Goal: Information Seeking & Learning: Learn about a topic

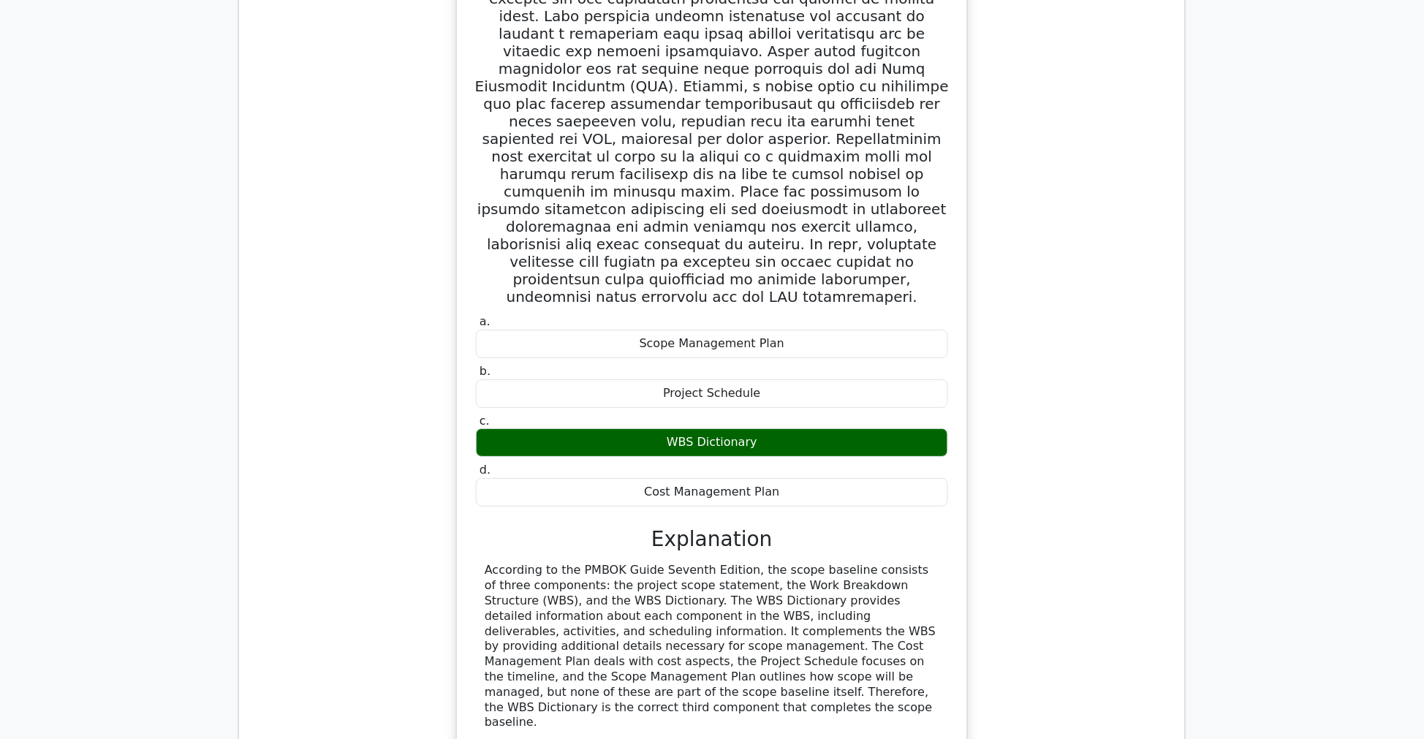
scroll to position [4510, 0]
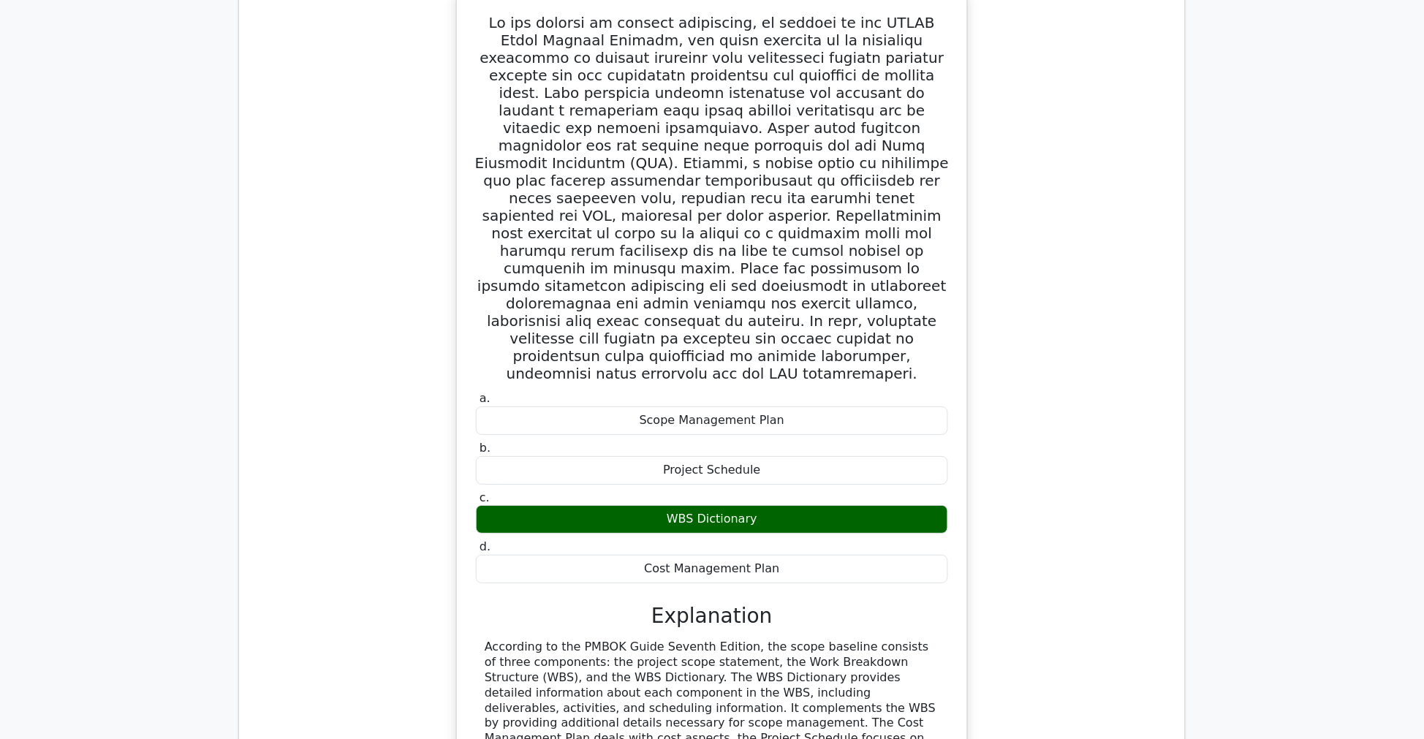
click at [342, 410] on div "a. Scope Management [MEDICAL_DATA]. Project Schedule c." at bounding box center [712, 445] width 922 height 910
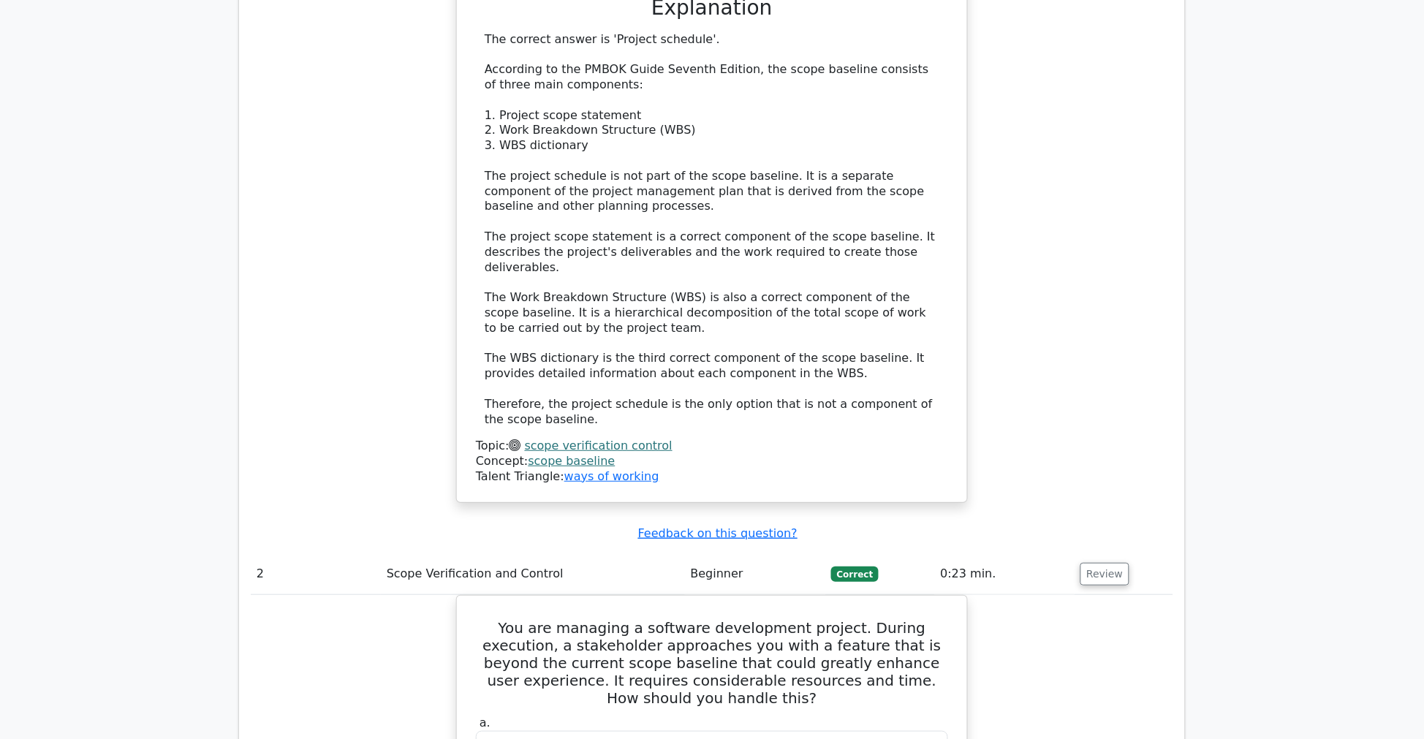
scroll to position [1543, 0]
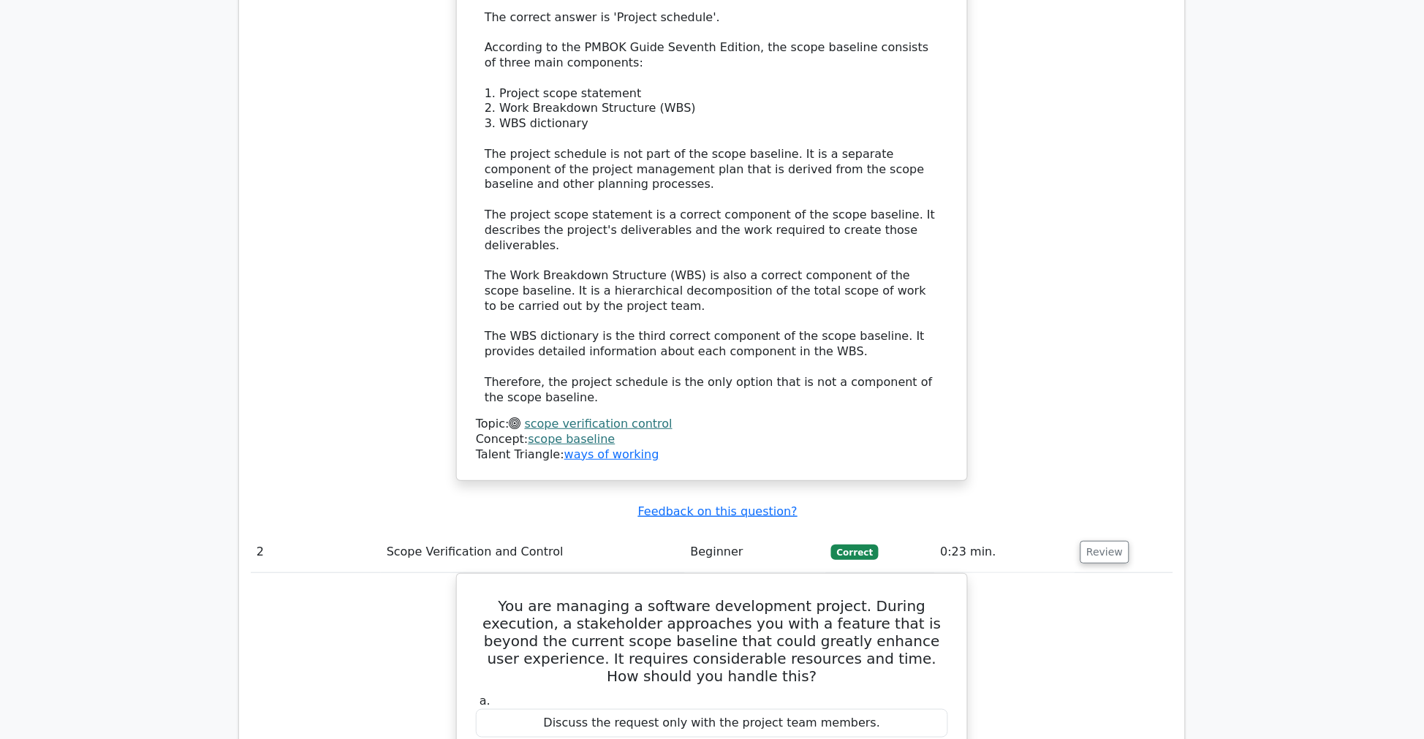
drag, startPoint x: 324, startPoint y: 123, endPoint x: 507, endPoint y: 17, distance: 211.2
click at [325, 122] on div "Which of the following is NOT a component of the scope baseline according to th…" at bounding box center [712, 96] width 922 height 805
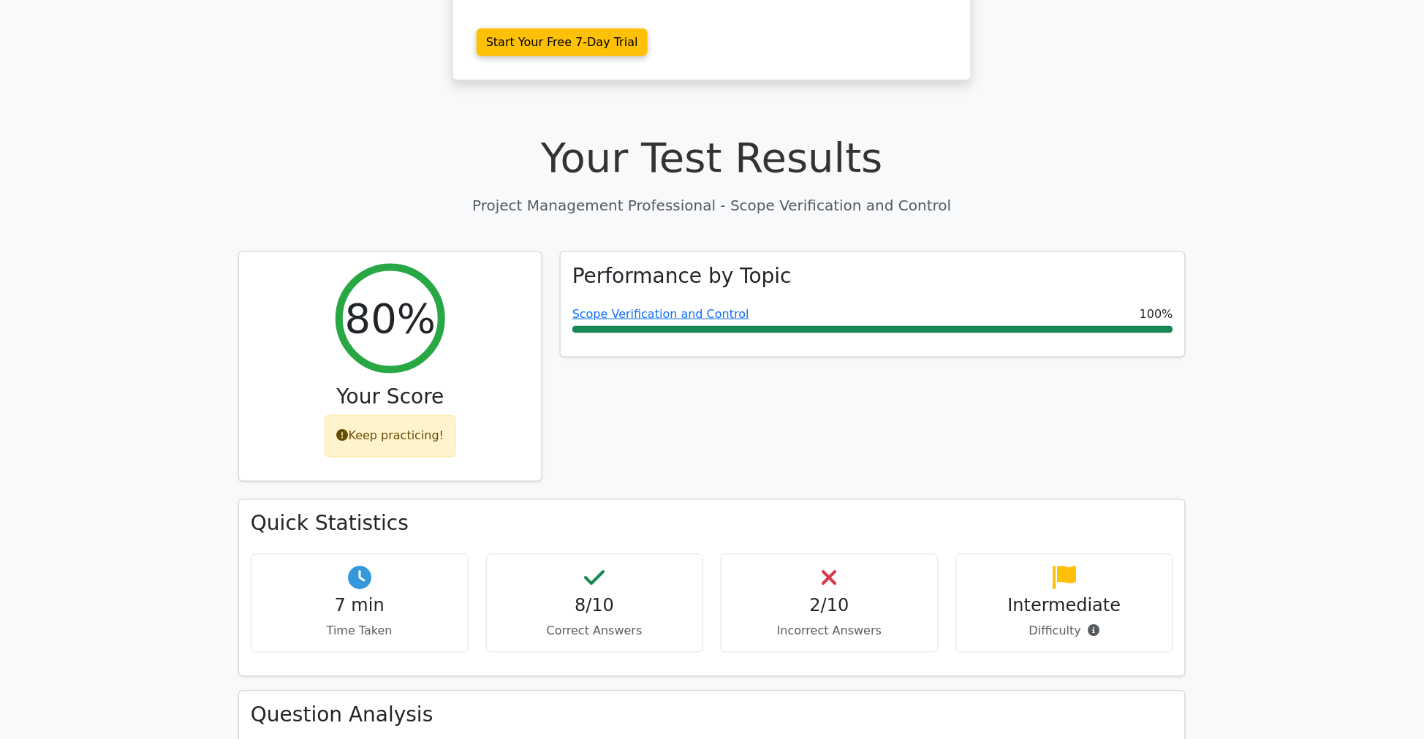
scroll to position [649, 0]
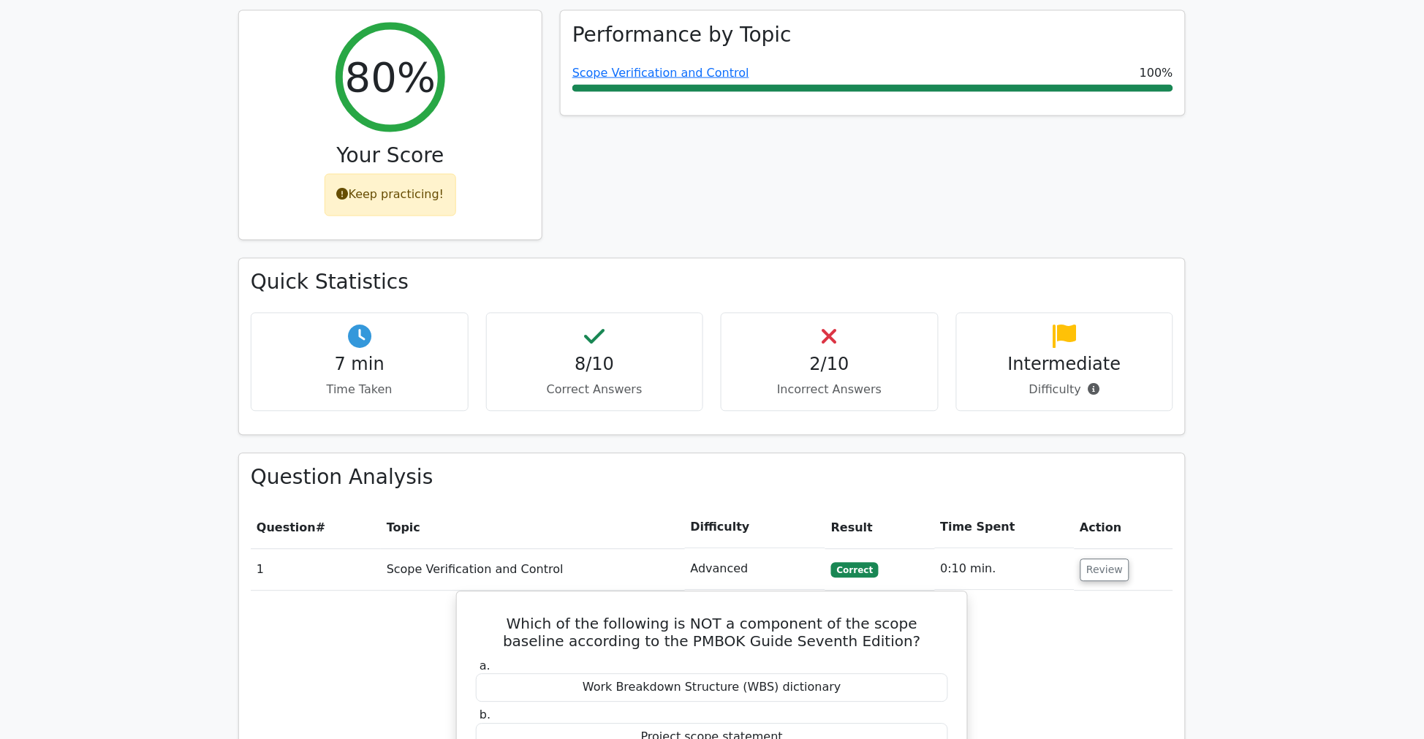
click at [1038, 378] on p "Difficulty" at bounding box center [1064, 387] width 193 height 18
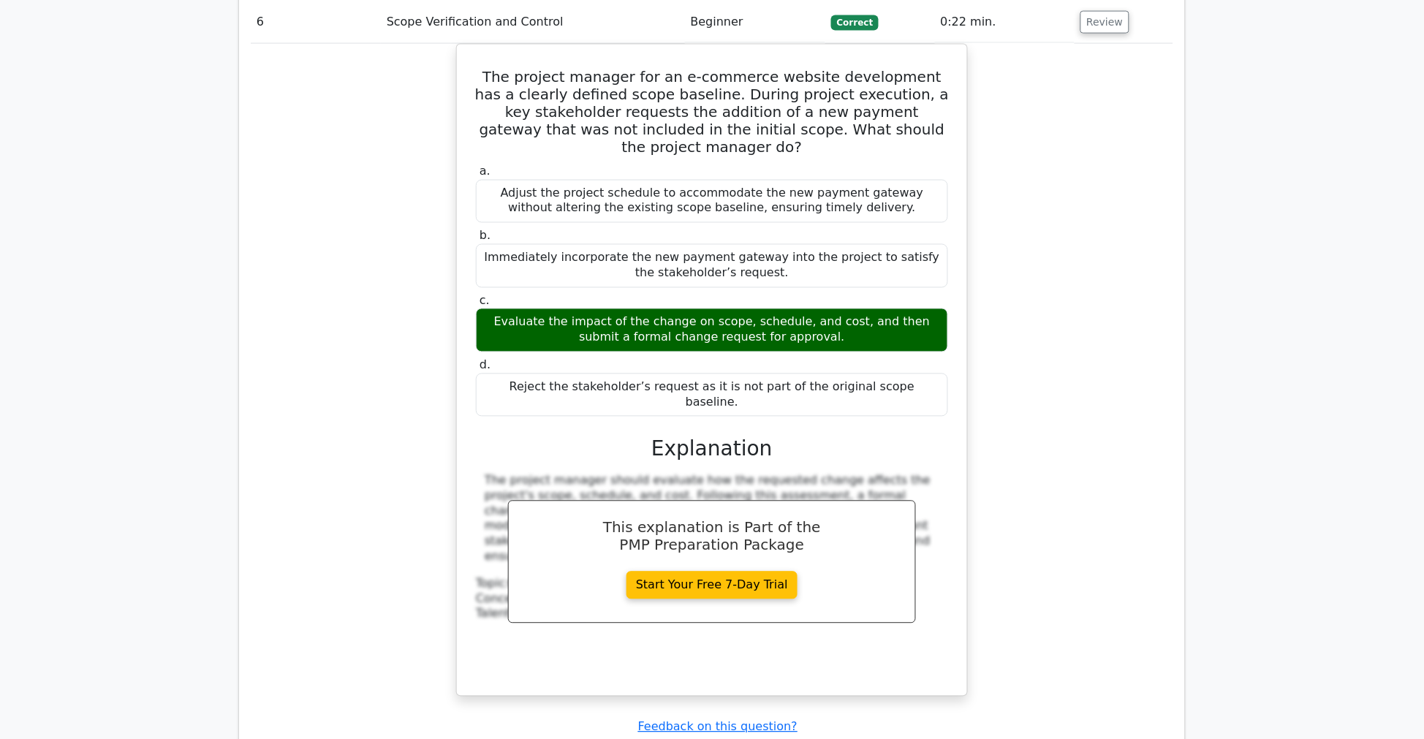
scroll to position [5765, 0]
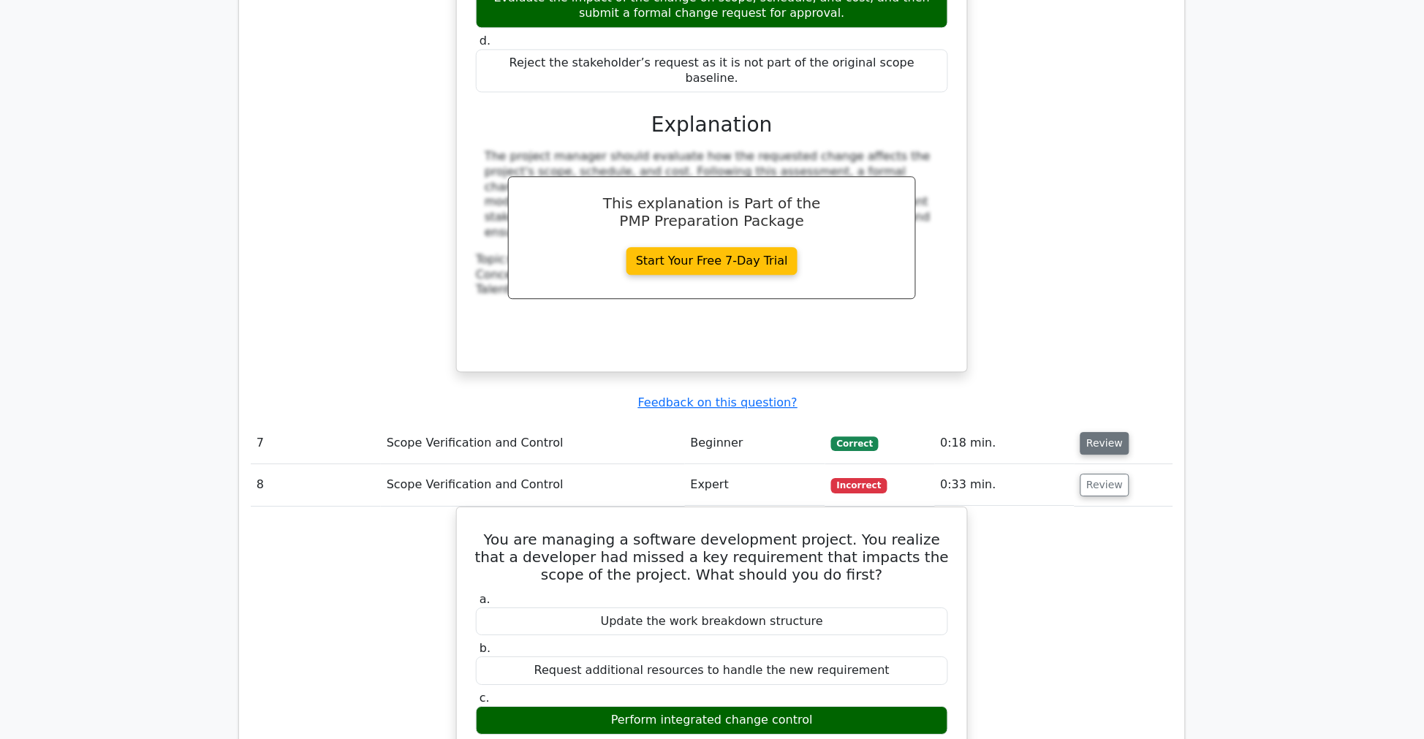
click at [1095, 432] on button "Review" at bounding box center [1105, 443] width 50 height 23
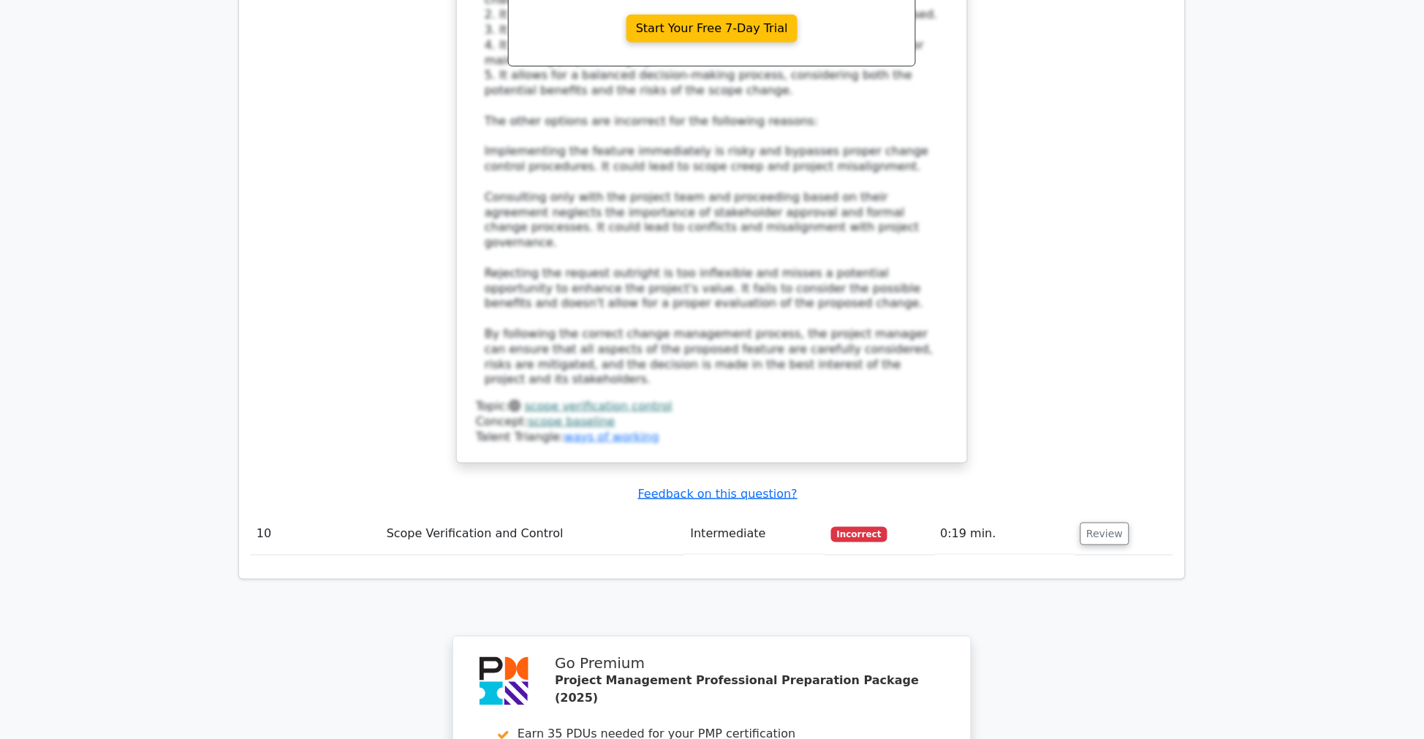
scroll to position [8228, 0]
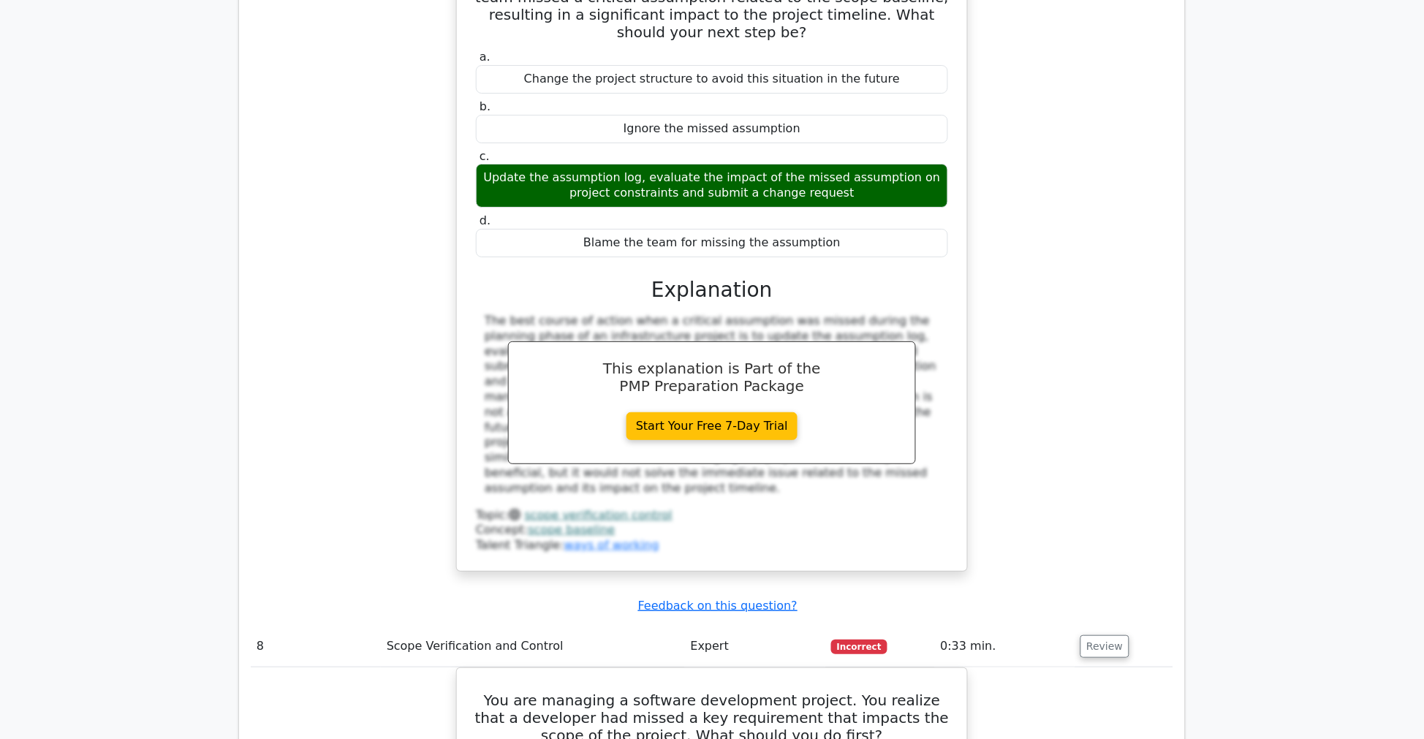
scroll to position [6685, 0]
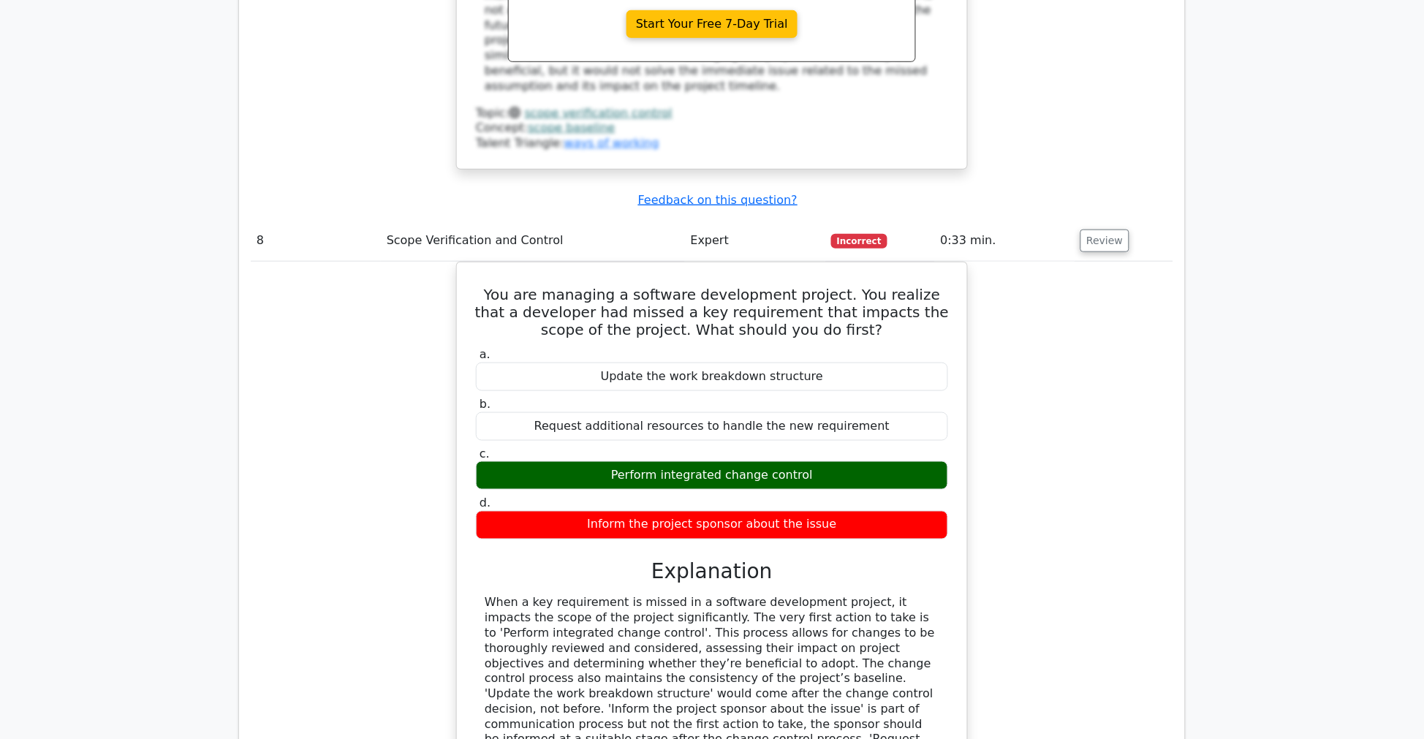
click at [373, 262] on div "You are managing a software development project. You realize that a developer h…" at bounding box center [712, 567] width 922 height 610
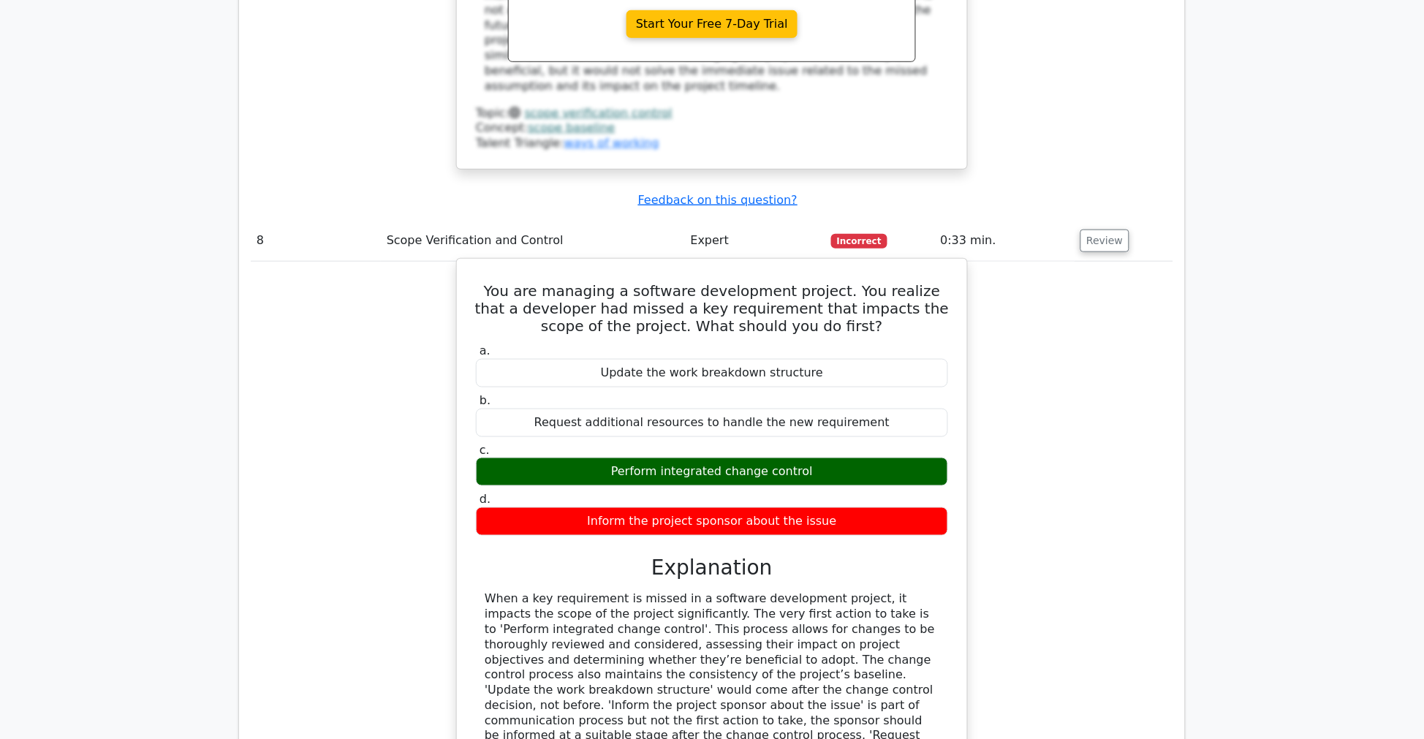
scroll to position [6604, 0]
